Goal: Task Accomplishment & Management: Manage account settings

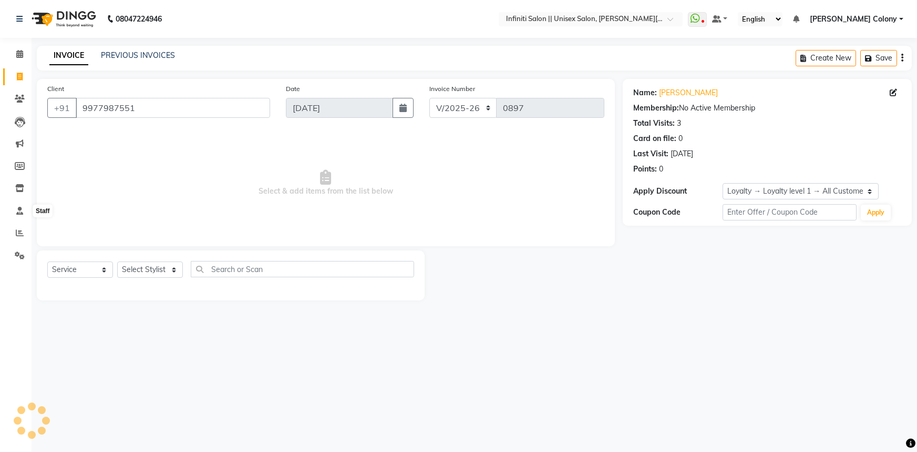
select select "8233"
select select "service"
select select "1: Object"
click at [9, 236] on link "Reports" at bounding box center [15, 232] width 25 height 17
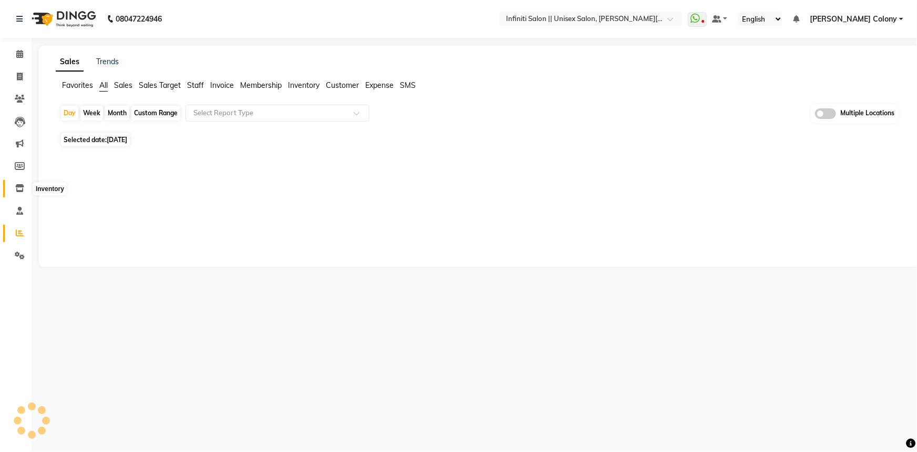
click at [20, 192] on span at bounding box center [20, 188] width 18 height 12
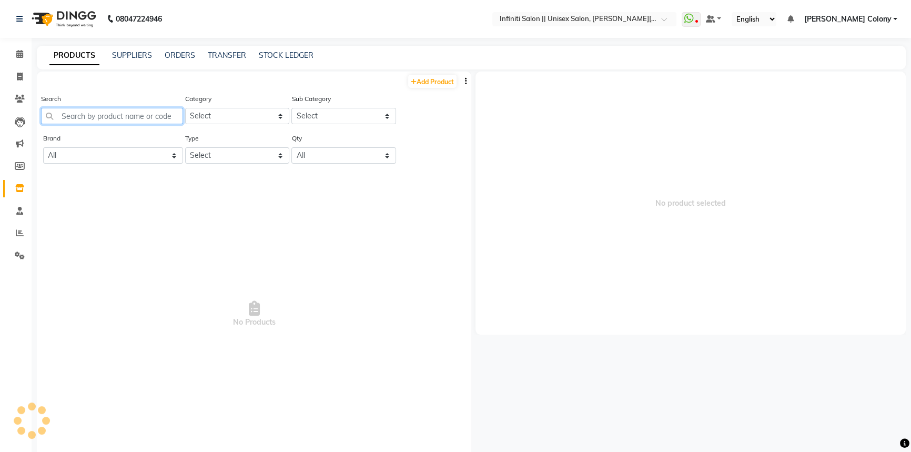
click at [152, 115] on input "text" at bounding box center [112, 116] width 142 height 16
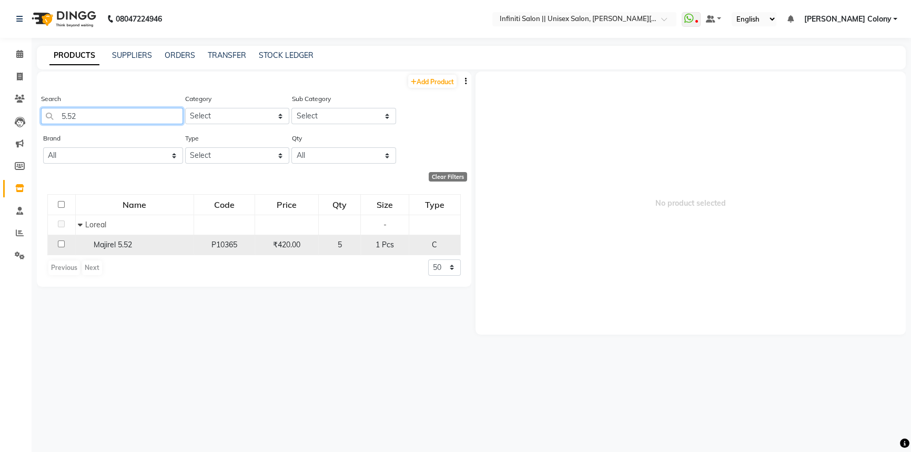
type input "5.52"
click at [60, 244] on input "checkbox" at bounding box center [61, 243] width 7 height 7
checkbox input "true"
select select
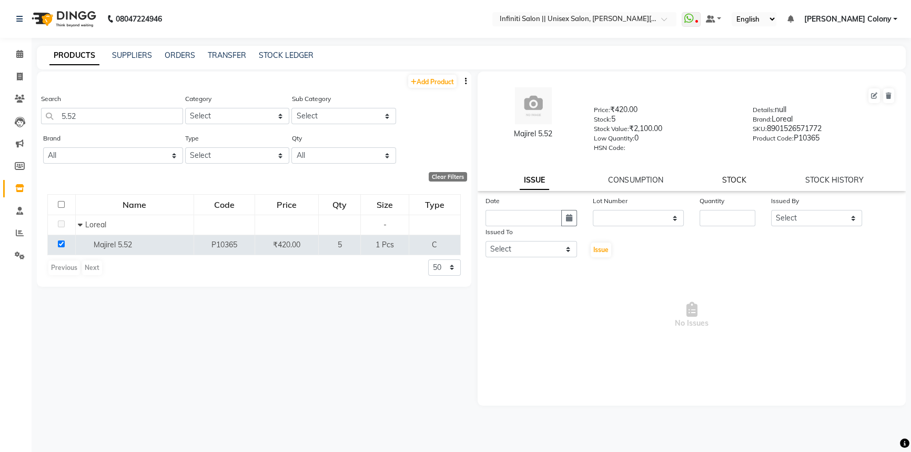
click at [741, 182] on link "STOCK" at bounding box center [734, 179] width 24 height 9
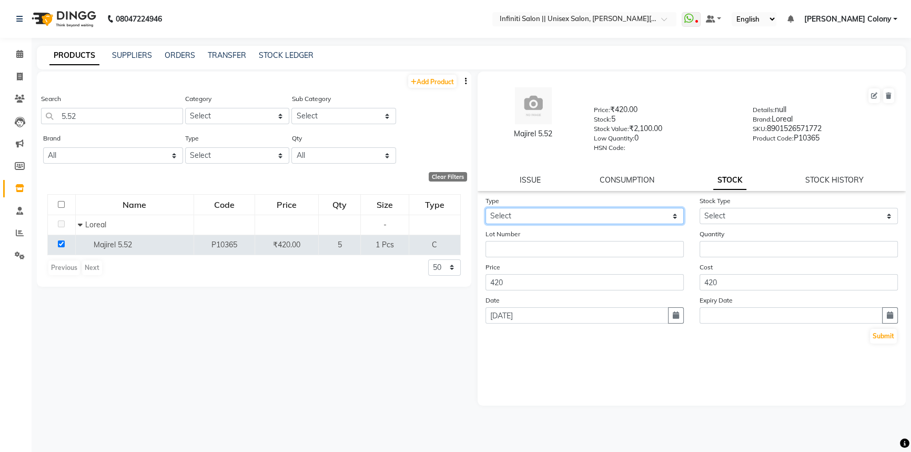
click at [579, 212] on select "Select In Out" at bounding box center [584, 216] width 198 height 16
select select "out"
click at [485, 210] on select "Select In Out" at bounding box center [584, 216] width 198 height 16
select select
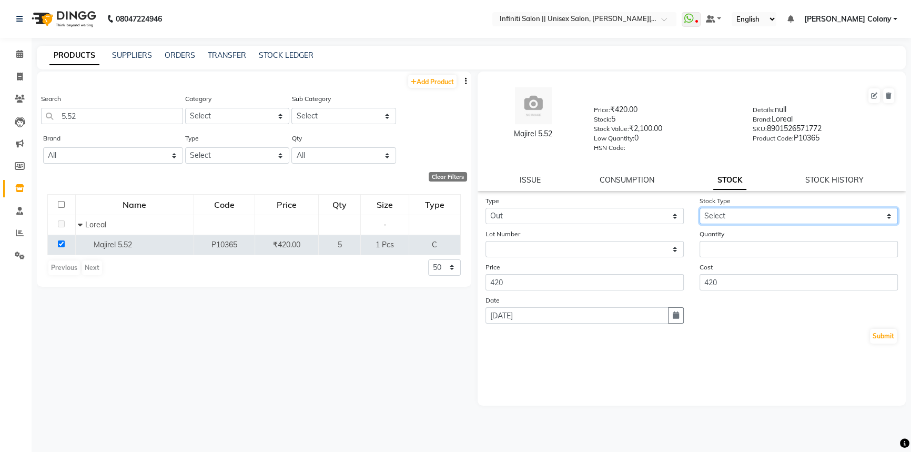
click at [735, 217] on select "Select Internal Use Damaged Expired Adjustment Return Other" at bounding box center [798, 216] width 198 height 16
select select "internal use"
click at [699, 210] on select "Select Internal Use Damaged Expired Adjustment Return Other" at bounding box center [798, 216] width 198 height 16
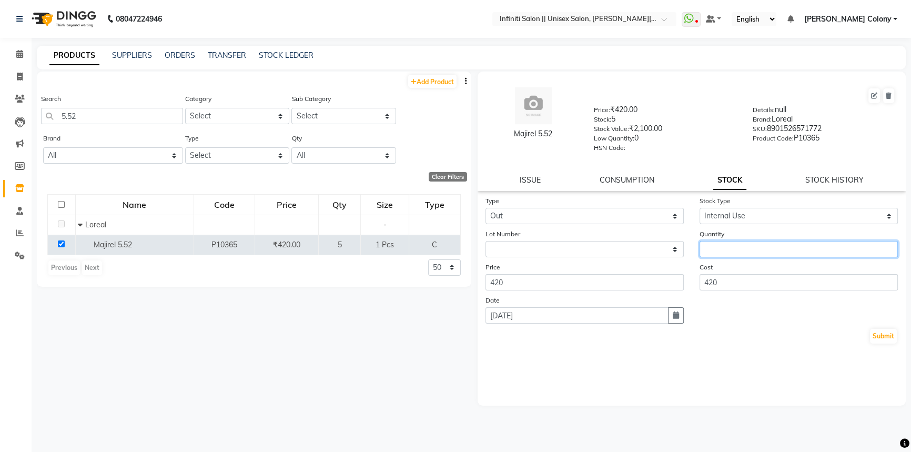
click at [720, 244] on input "number" at bounding box center [798, 249] width 198 height 16
type input "1"
click at [874, 334] on button "Submit" at bounding box center [882, 336] width 27 height 15
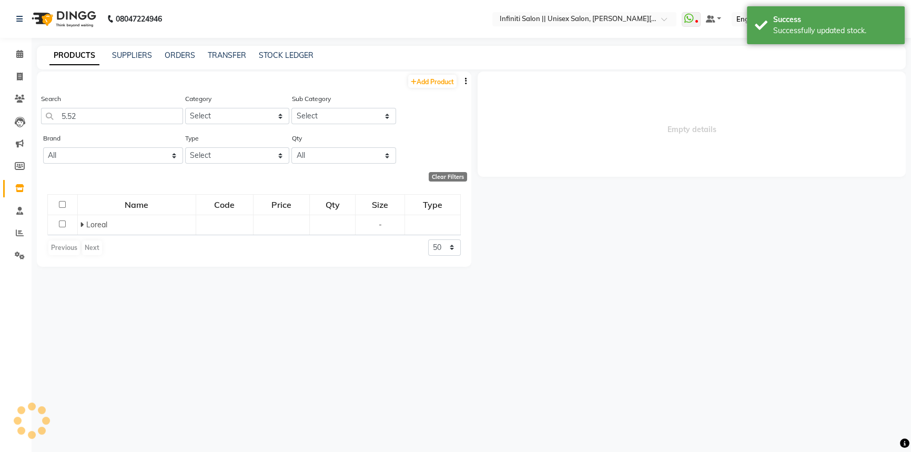
select select
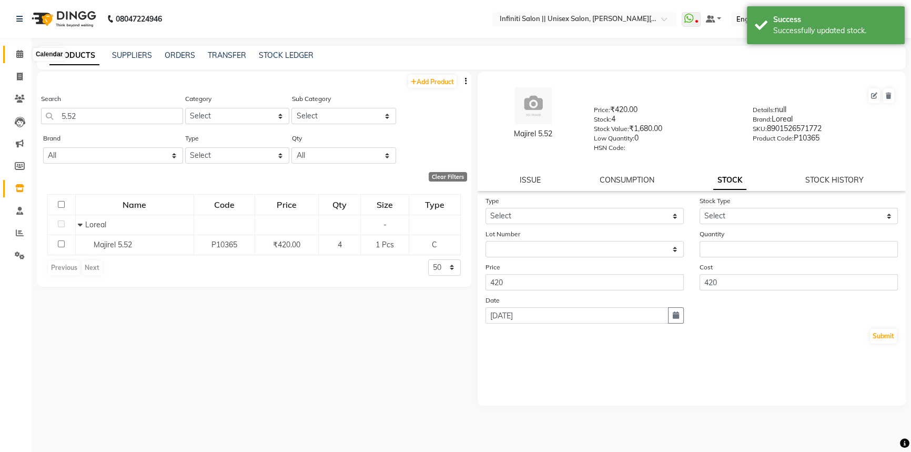
click at [21, 58] on span at bounding box center [20, 54] width 18 height 12
